Goal: Task Accomplishment & Management: Complete application form

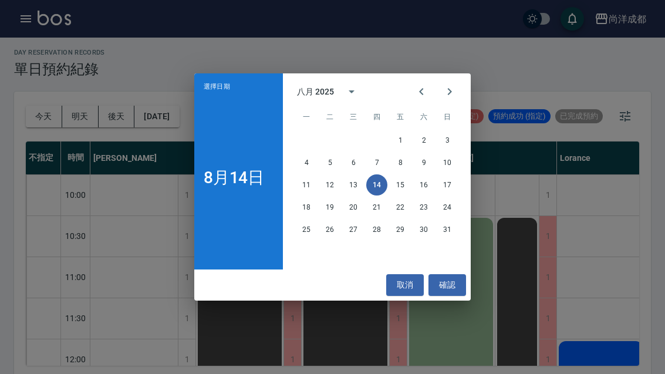
scroll to position [368, 0]
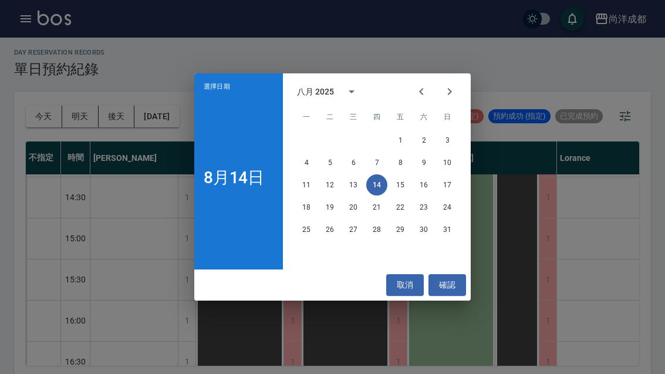
click at [395, 183] on button "15" at bounding box center [400, 184] width 21 height 21
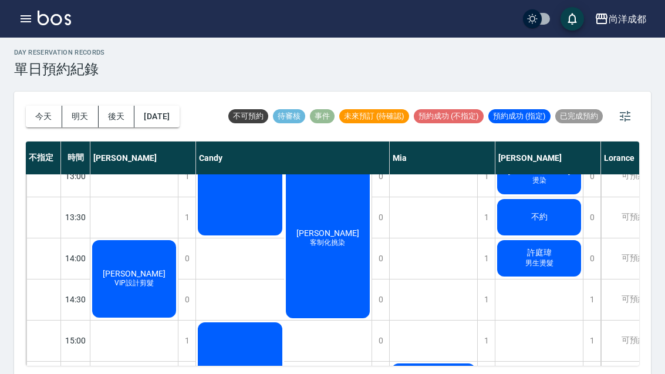
scroll to position [264, 0]
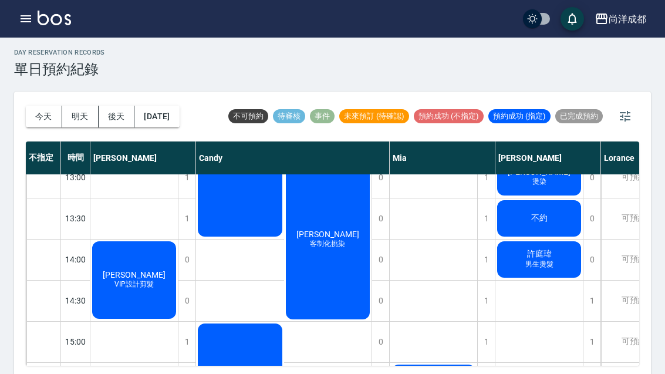
click at [415, 312] on div "Ms" at bounding box center [434, 362] width 88 height 904
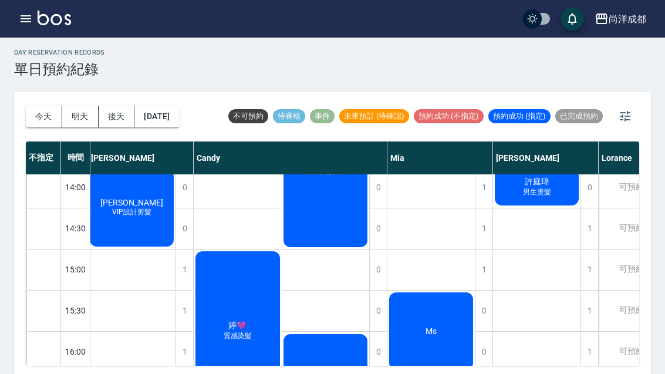
scroll to position [346, 2]
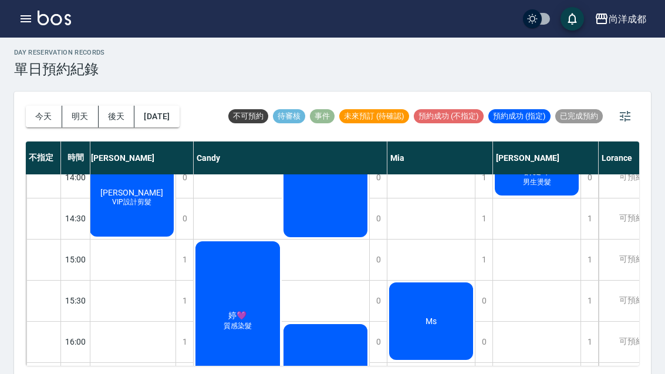
click at [592, 258] on div "1" at bounding box center [590, 260] width 18 height 41
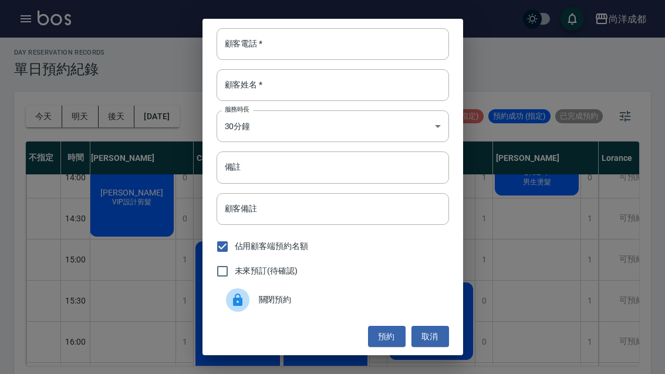
click at [354, 46] on input "顧客電話   *" at bounding box center [333, 44] width 233 height 32
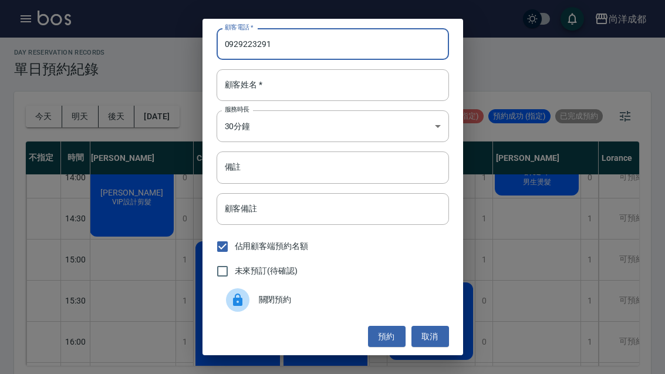
type input "0929223291"
click at [389, 88] on input "顧客姓名   *" at bounding box center [333, 85] width 233 height 32
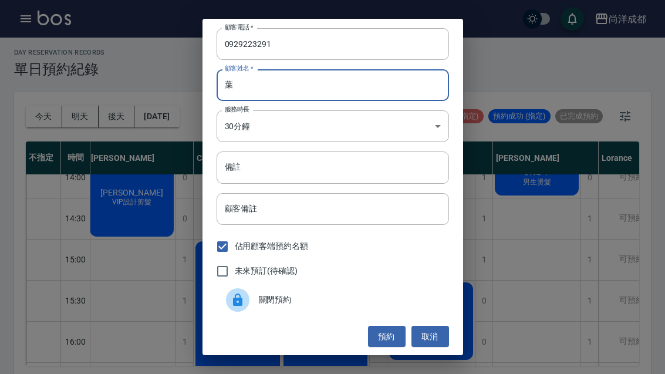
type input "葉"
click at [351, 169] on input "備註" at bounding box center [333, 168] width 233 height 32
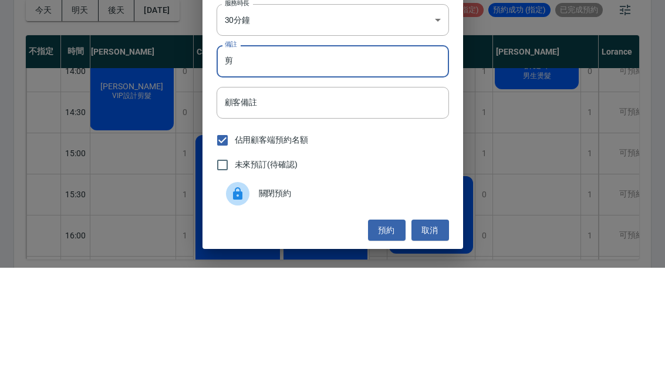
scroll to position [41, 0]
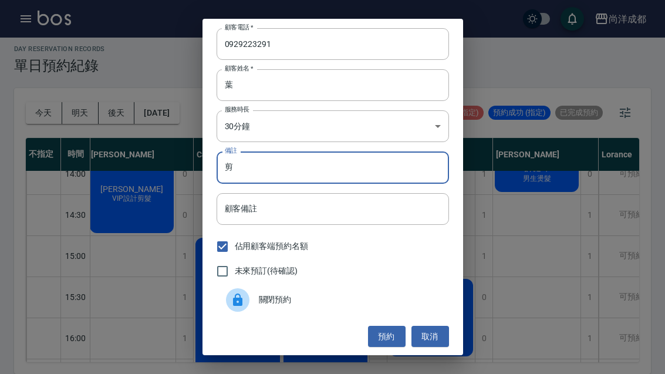
type input "剪"
click at [387, 337] on button "預約" at bounding box center [387, 337] width 38 height 22
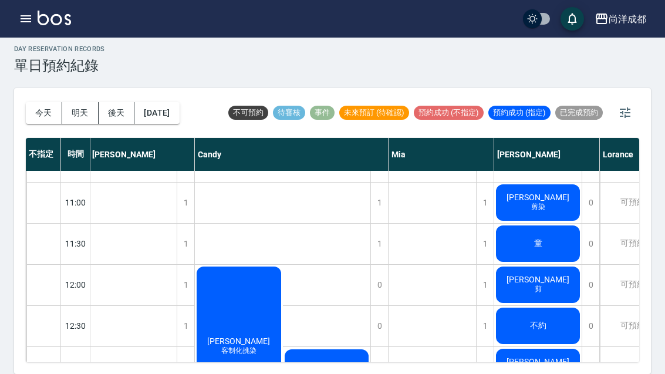
scroll to position [61, 1]
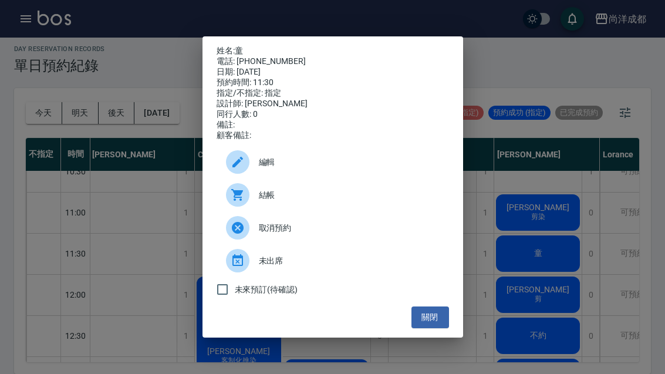
click at [503, 236] on div "姓名: 童 電話: [PHONE_NUMBER] 日期: [DATE] 預約時間: 11:30 指定/不指定: 指定 設計師: [PERSON_NAME] 同…" at bounding box center [332, 187] width 665 height 374
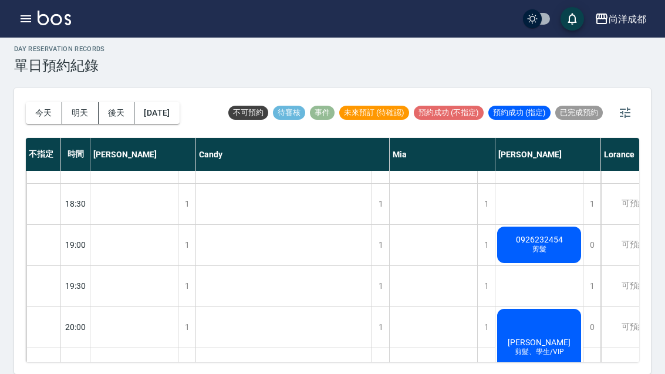
scroll to position [708, 0]
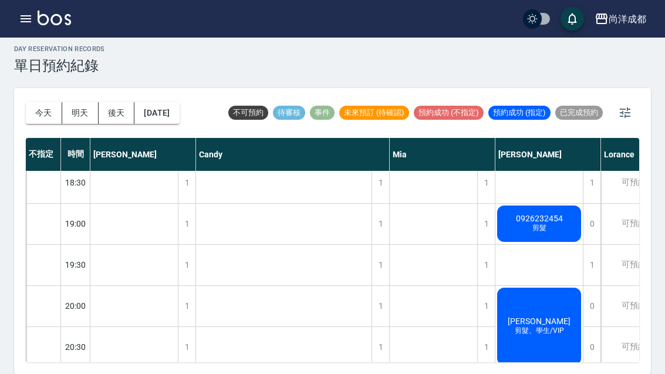
click at [41, 102] on button "今天" at bounding box center [44, 113] width 36 height 22
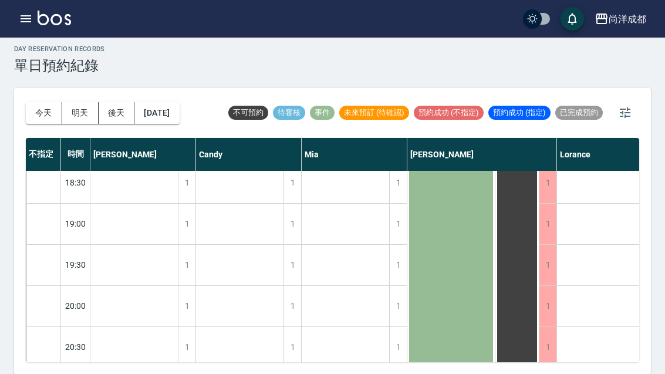
click at [157, 102] on button "[DATE]" at bounding box center [156, 113] width 45 height 22
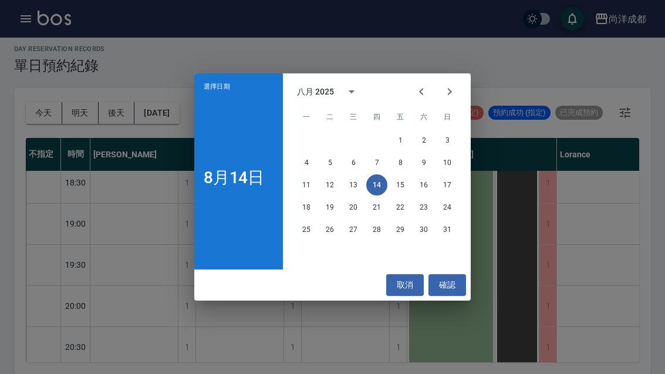
click at [420, 185] on button "16" at bounding box center [423, 184] width 21 height 21
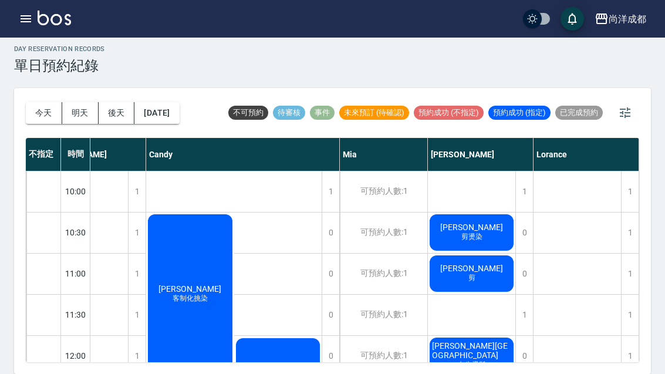
scroll to position [0, 50]
click at [172, 102] on button "[DATE]" at bounding box center [156, 113] width 45 height 22
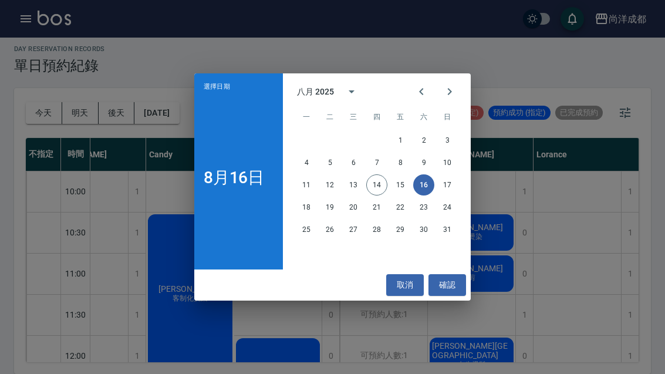
click at [397, 177] on button "15" at bounding box center [400, 184] width 21 height 21
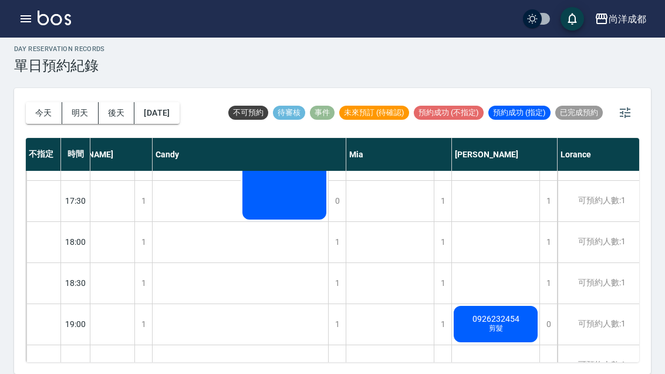
scroll to position [607, 43]
click at [554, 223] on div "1" at bounding box center [549, 243] width 18 height 41
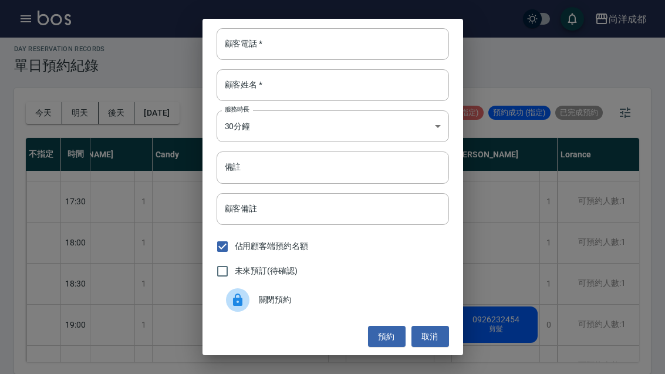
click at [525, 204] on div "顧客電話   * 顧客電話   * 顧客姓名   * 顧客姓名   * 服務時長 30分鐘 1 服務時長 備註 備註 顧客備註 顧客備註 佔用顧客端預約名額 …" at bounding box center [332, 187] width 665 height 374
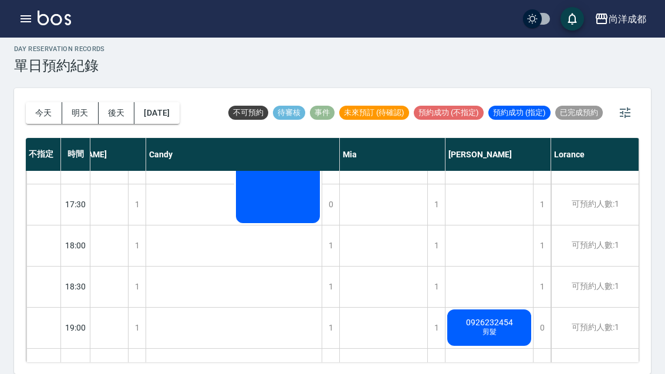
scroll to position [604, 50]
click at [179, 102] on button "[DATE]" at bounding box center [156, 113] width 45 height 22
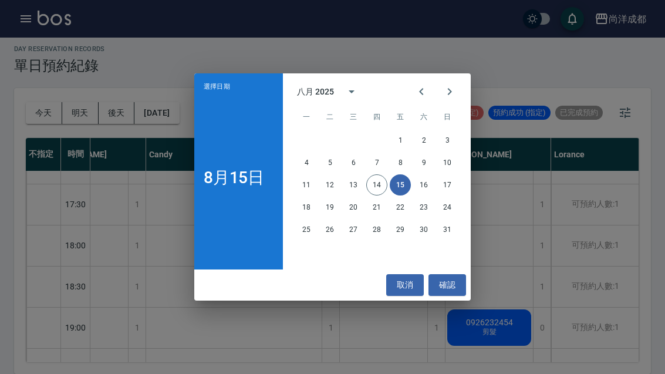
click at [428, 189] on button "16" at bounding box center [423, 184] width 21 height 21
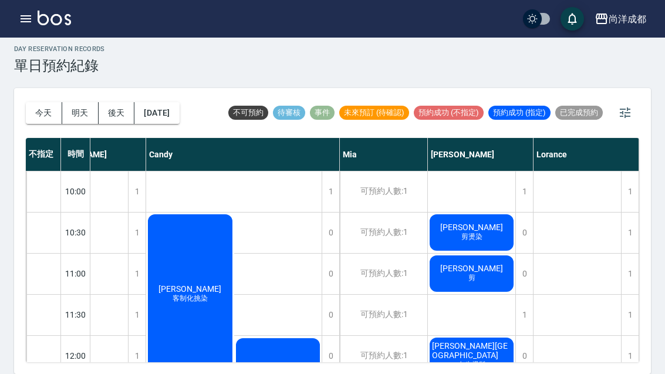
scroll to position [0, 50]
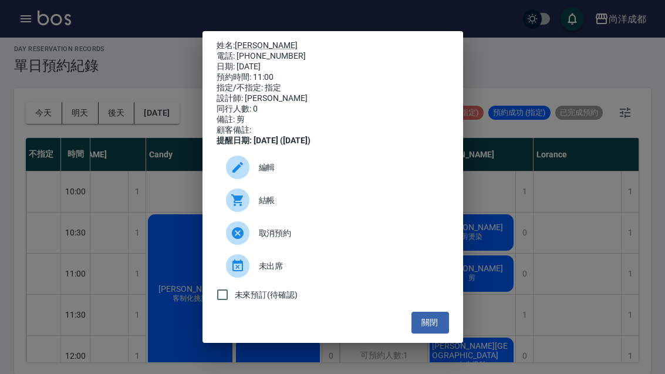
click at [271, 63] on div "日期: [DATE]" at bounding box center [333, 67] width 233 height 11
click at [274, 174] on span "編輯" at bounding box center [349, 167] width 181 height 12
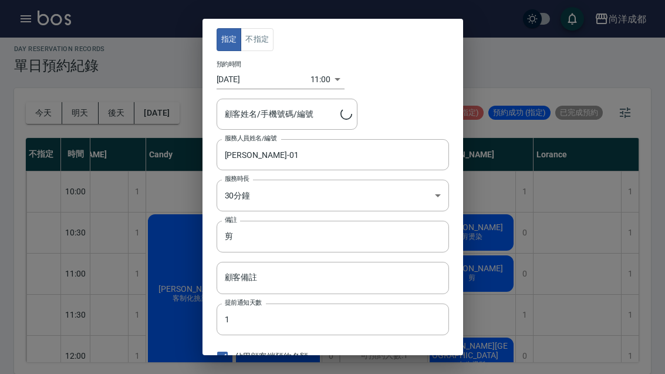
type input "[PERSON_NAME]/0978013630"
click at [256, 78] on input "[DATE]" at bounding box center [264, 79] width 94 height 19
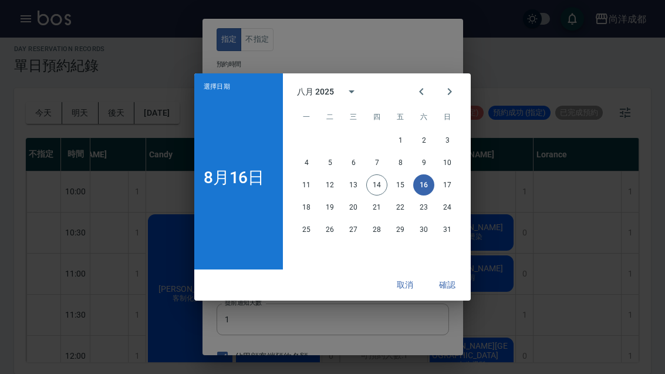
click at [399, 183] on button "15" at bounding box center [400, 184] width 21 height 21
type input "[DATE]"
click at [450, 281] on button "確認" at bounding box center [448, 285] width 38 height 22
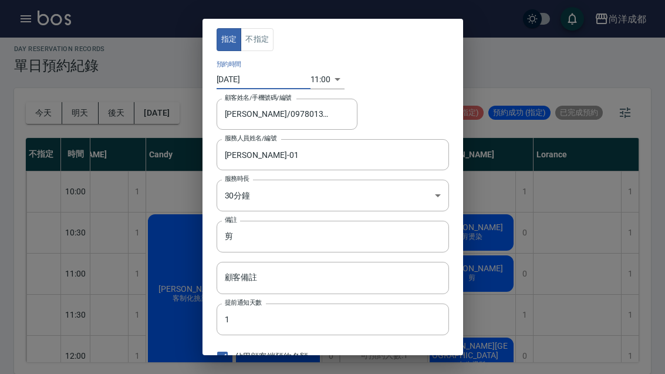
click at [315, 82] on body "尚洋成都 登出 櫃檯作業 打帳單 帳單列表 營業儀表板 高階收支登錄 材料自購登錄 每日結帳 排班表 預約管理 預約管理 單日預約紀錄 單週預約紀錄 報表及分…" at bounding box center [332, 184] width 665 height 381
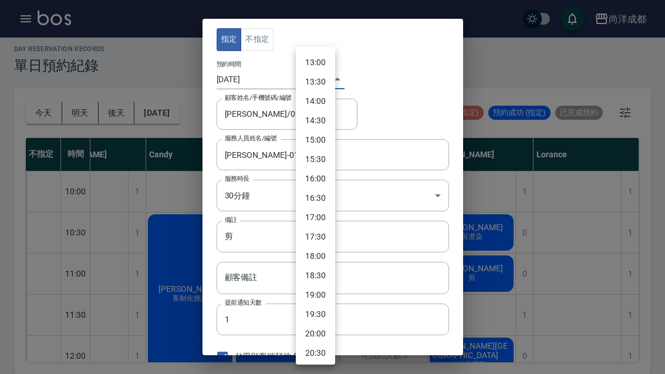
scroll to position [504, 0]
click at [319, 255] on li "18:00" at bounding box center [315, 254] width 39 height 19
type input "1755252000000"
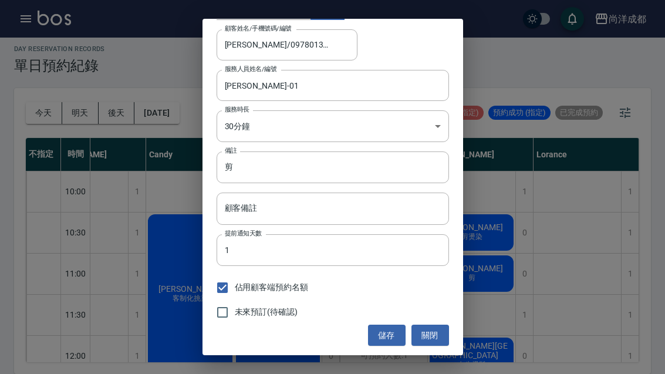
scroll to position [69, 0]
click at [387, 338] on button "儲存" at bounding box center [387, 336] width 38 height 22
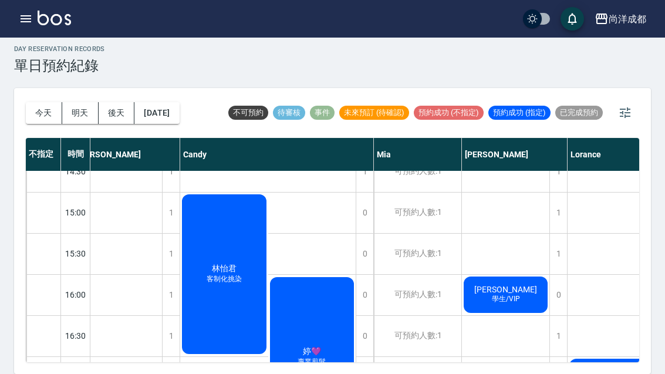
scroll to position [391, 16]
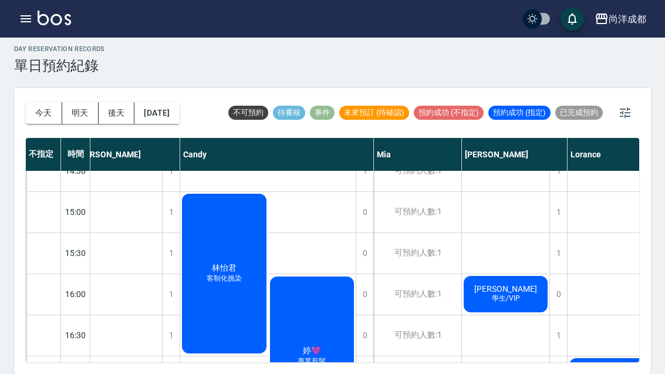
click at [75, 102] on button "明天" at bounding box center [80, 113] width 36 height 22
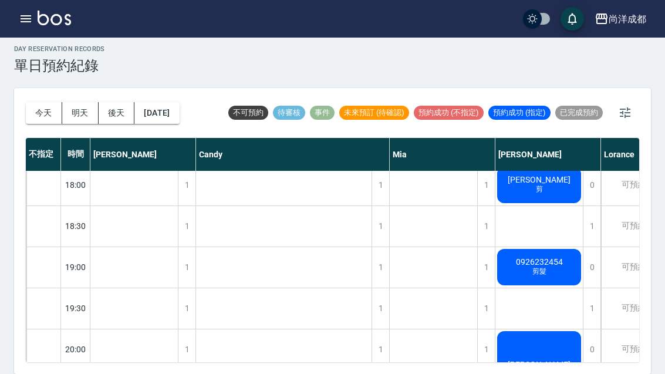
scroll to position [665, 0]
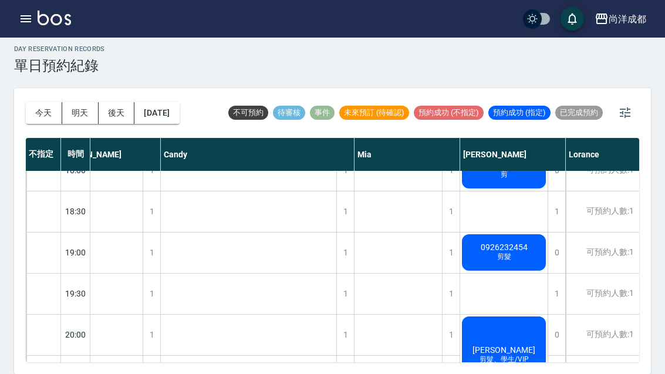
click at [115, 102] on button "後天" at bounding box center [117, 113] width 36 height 22
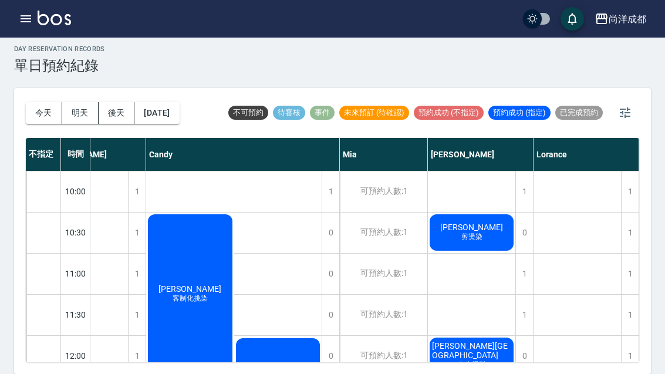
scroll to position [0, 50]
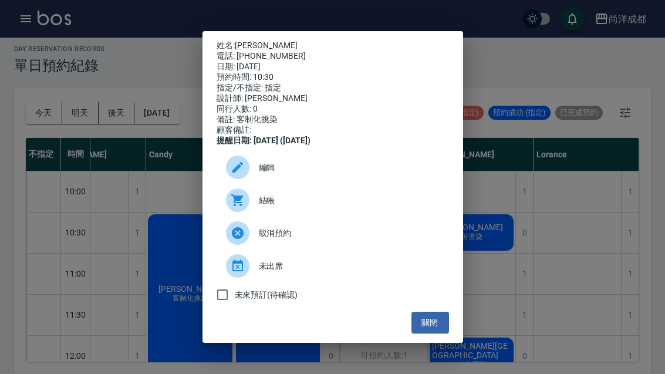
click at [574, 197] on div "姓名: [PERSON_NAME] 電話: [PHONE_NUMBER] 日期: [DATE] 預約時間: 10:30 指定/不指定: 指定 設計師: [PE…" at bounding box center [332, 187] width 665 height 374
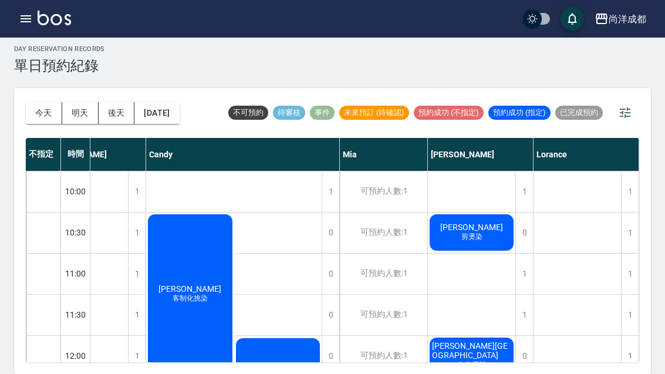
click at [70, 102] on button "明天" at bounding box center [80, 113] width 36 height 22
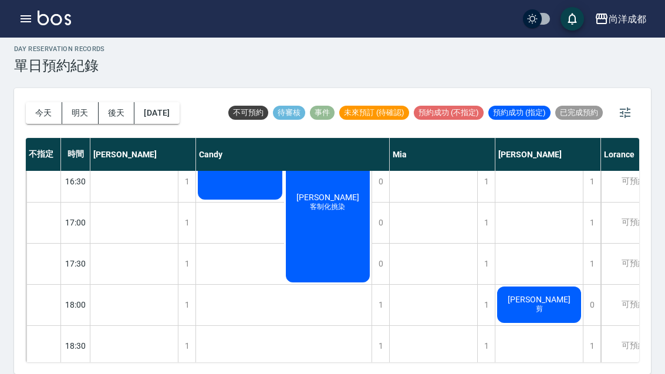
scroll to position [545, 0]
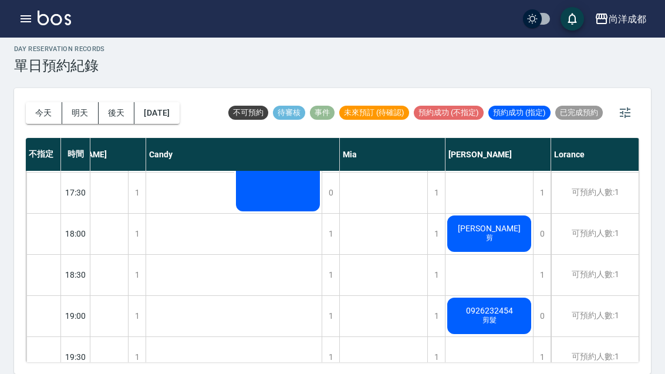
click at [177, 102] on button "[DATE]" at bounding box center [156, 113] width 45 height 22
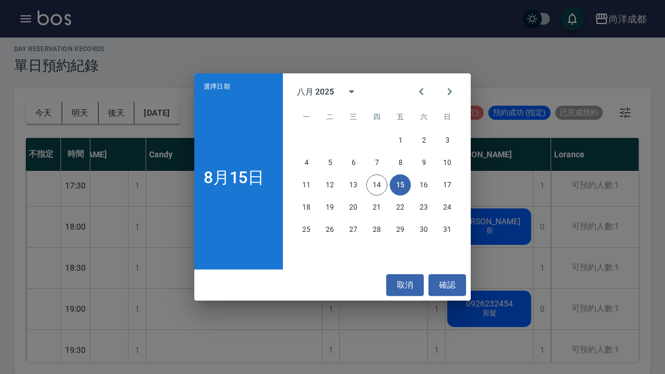
scroll to position [624, 50]
click at [450, 186] on button "17" at bounding box center [447, 184] width 21 height 21
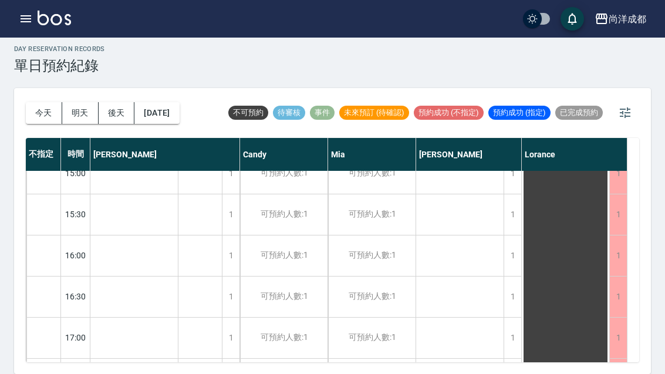
scroll to position [420, 0]
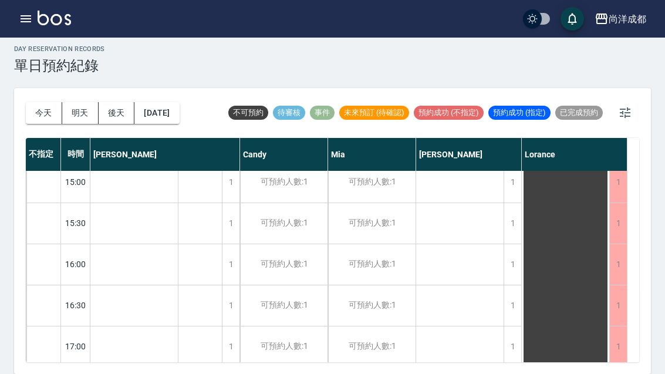
click at [514, 327] on div "1" at bounding box center [513, 347] width 18 height 41
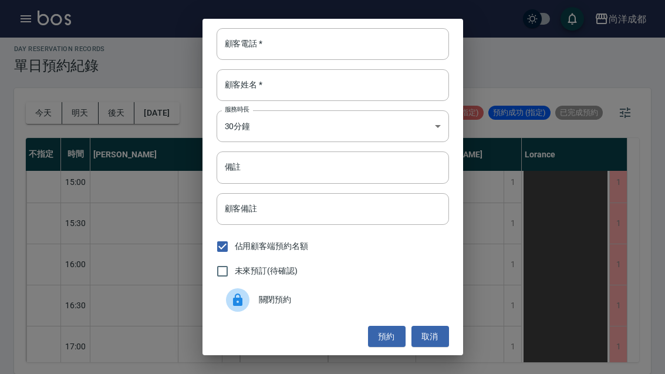
click at [314, 43] on input "顧客電話   *" at bounding box center [333, 44] width 233 height 32
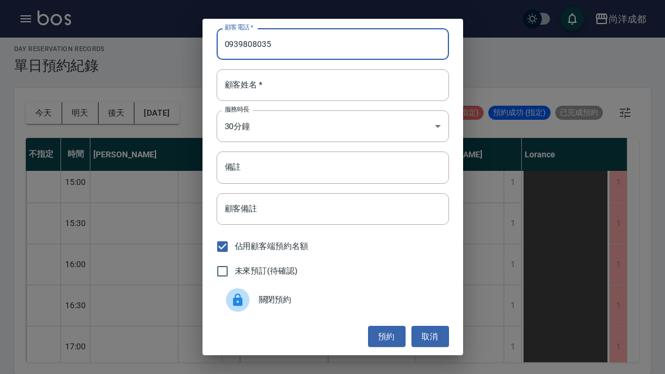
type input "0939808035"
click at [307, 90] on input "顧客姓名   *" at bounding box center [333, 85] width 233 height 32
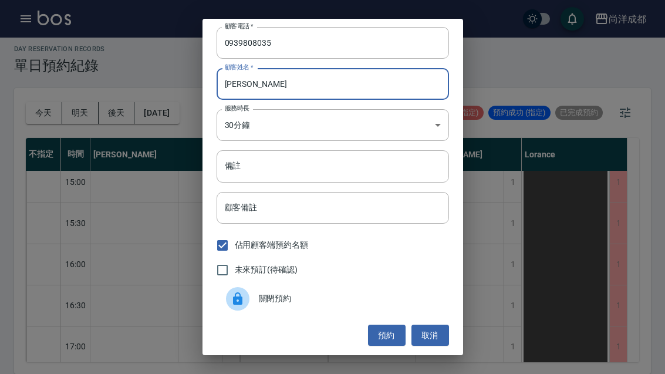
scroll to position [1, 0]
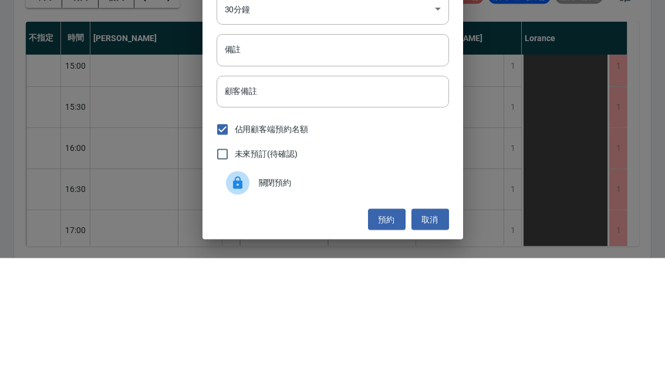
type input "[PERSON_NAME]"
click at [258, 150] on input "備註" at bounding box center [333, 166] width 233 height 32
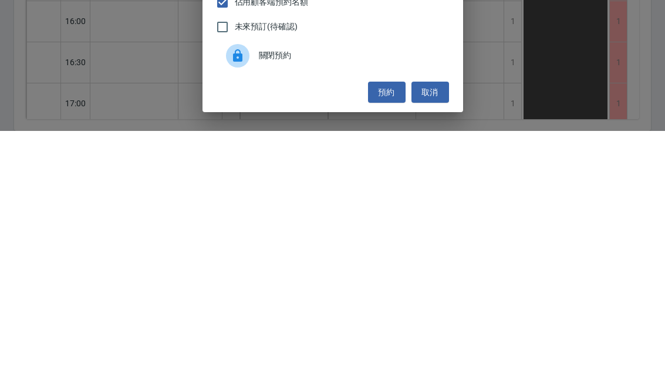
type input "剪瀏海"
click at [388, 325] on button "預約" at bounding box center [387, 336] width 38 height 22
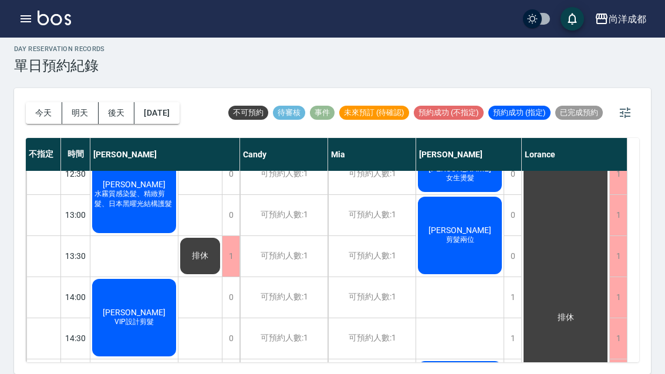
scroll to position [227, 0]
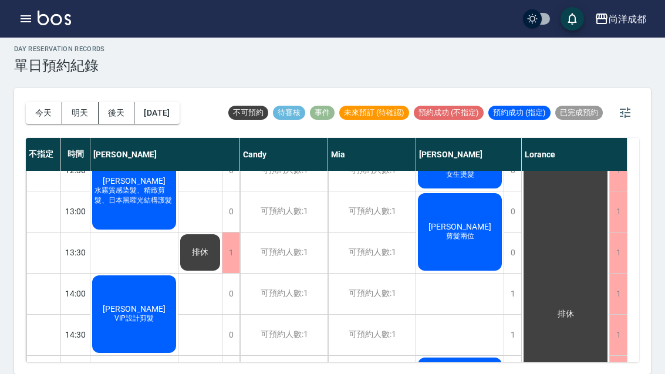
click at [37, 102] on button "今天" at bounding box center [44, 113] width 36 height 22
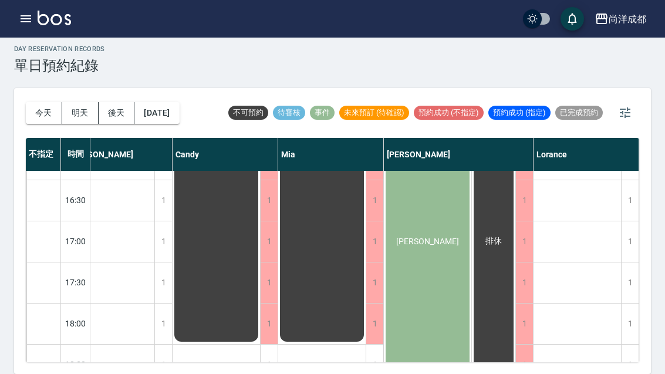
scroll to position [526, 23]
